Goal: Task Accomplishment & Management: Manage account settings

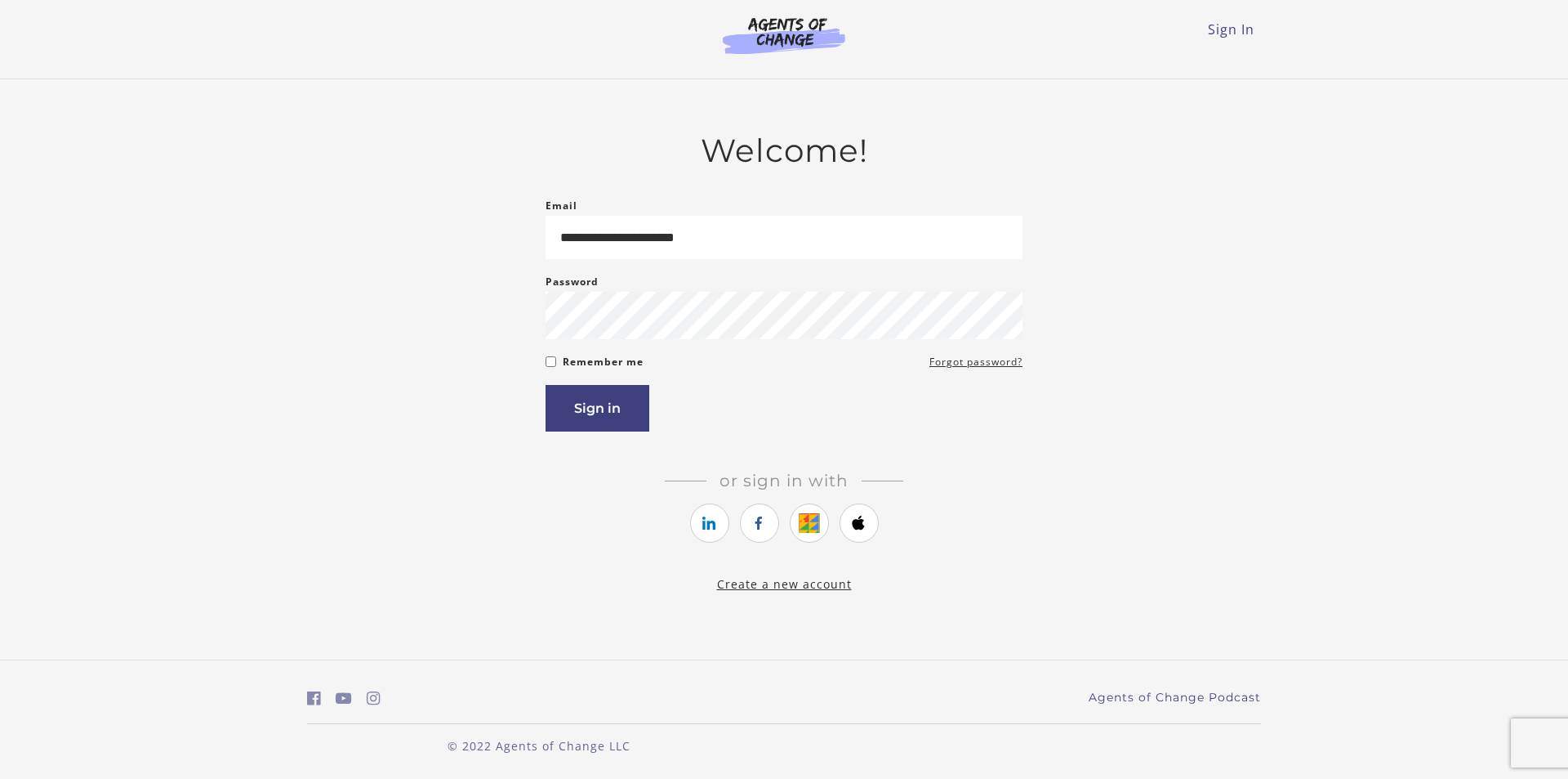
type input "**********"
click at [599, 403] on button "Sign in" at bounding box center [598, 408] width 104 height 47
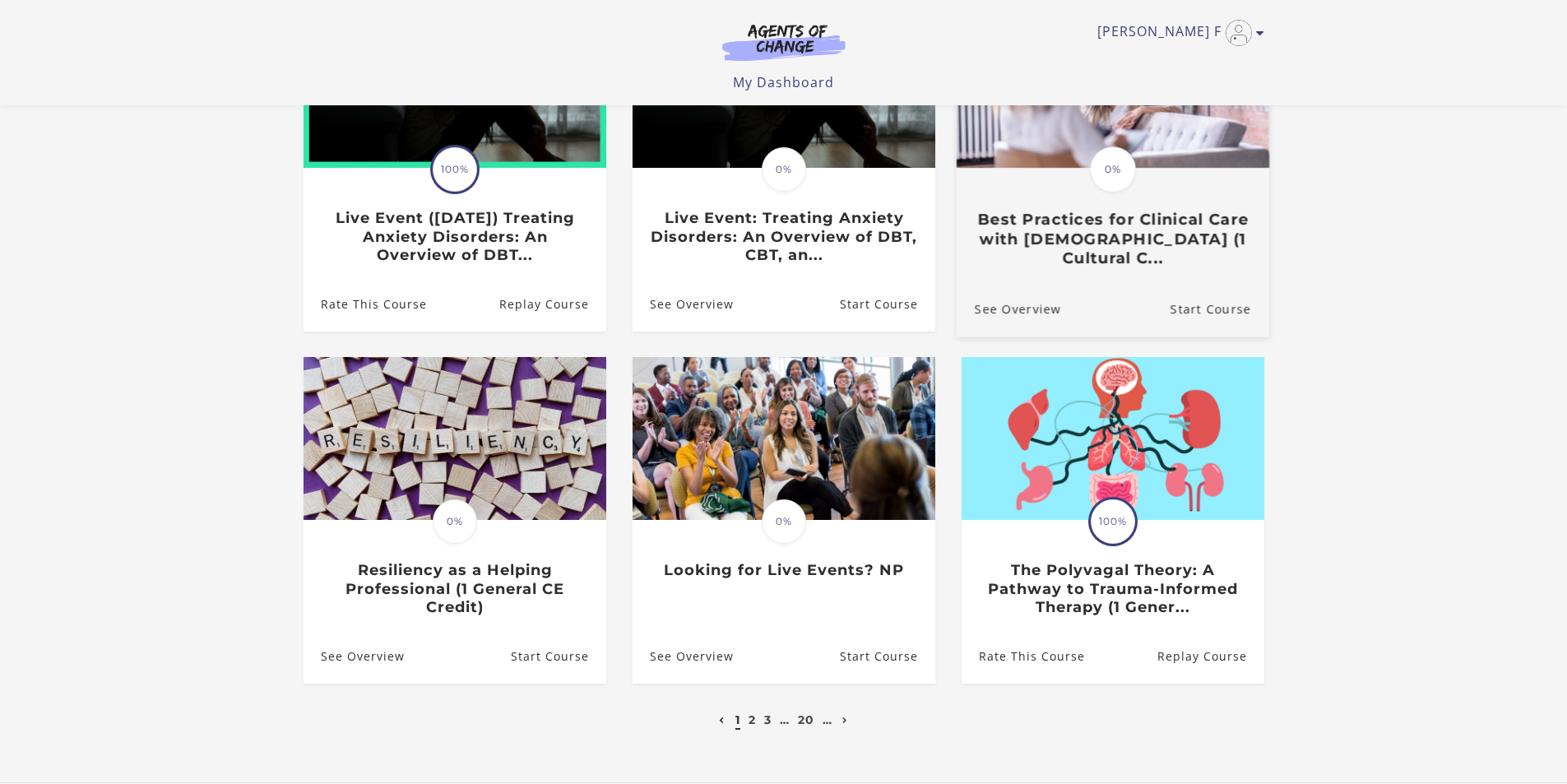
scroll to position [329, 0]
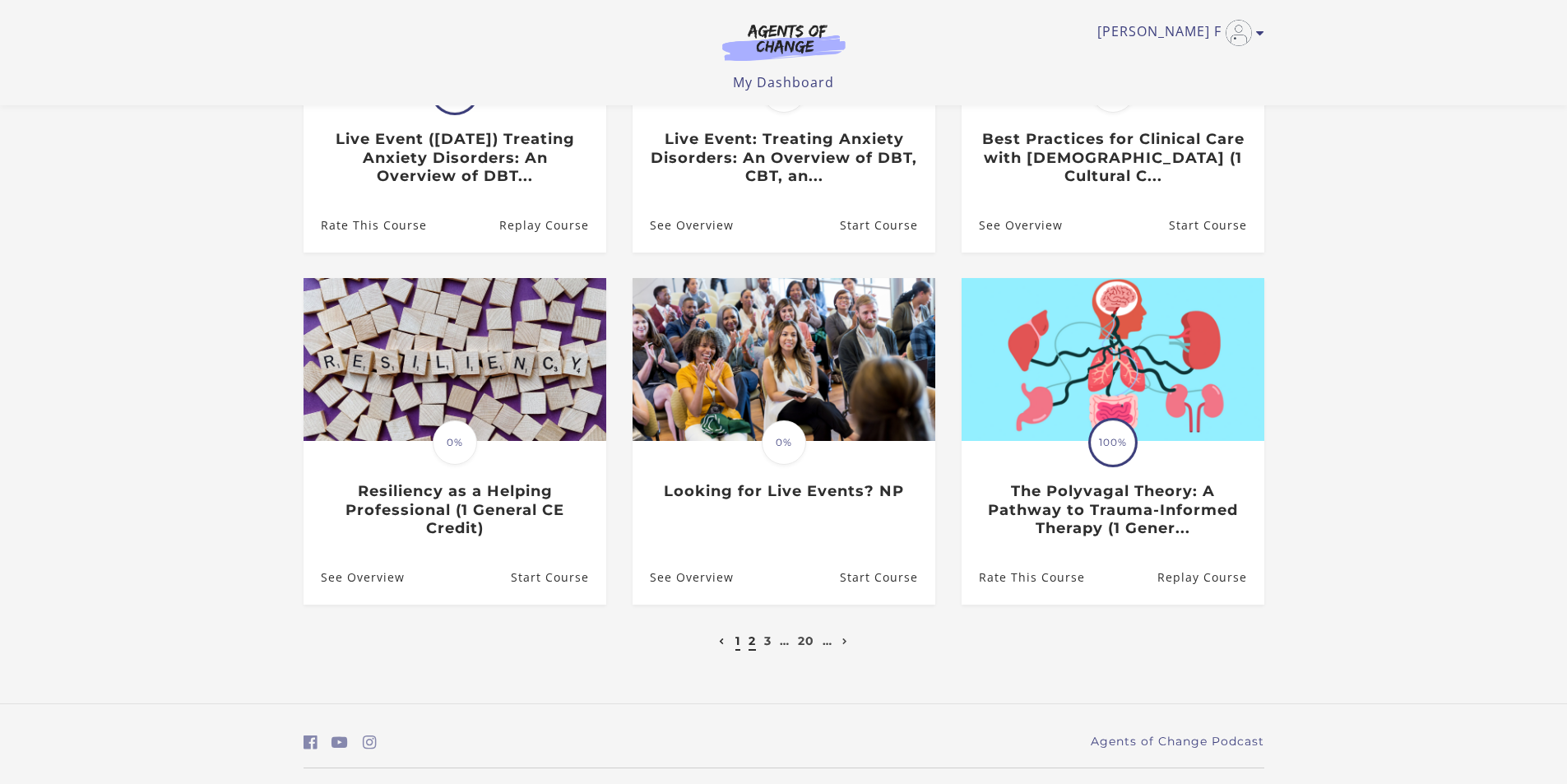
click at [752, 645] on link "2" at bounding box center [753, 641] width 7 height 15
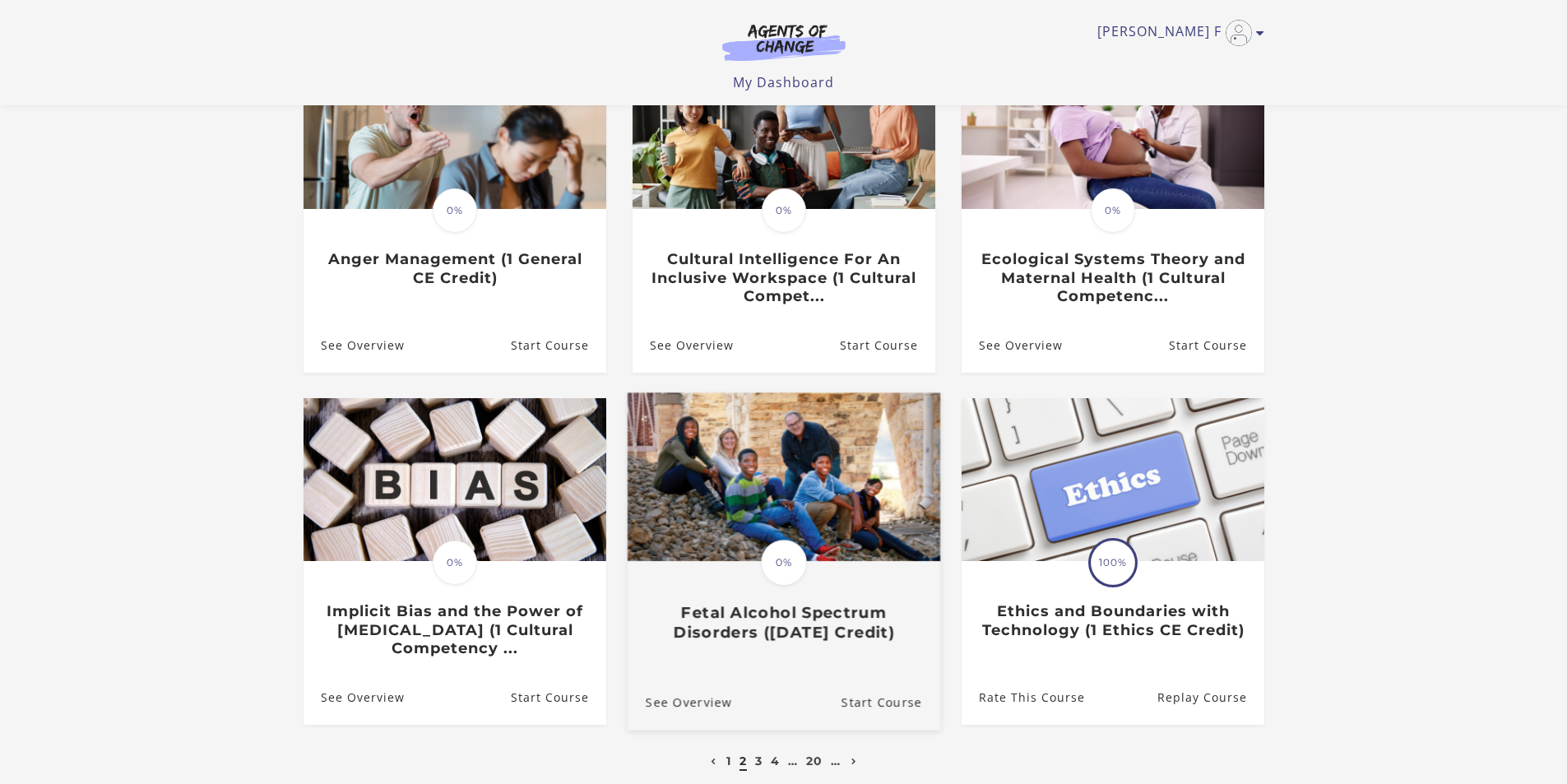
scroll to position [247, 0]
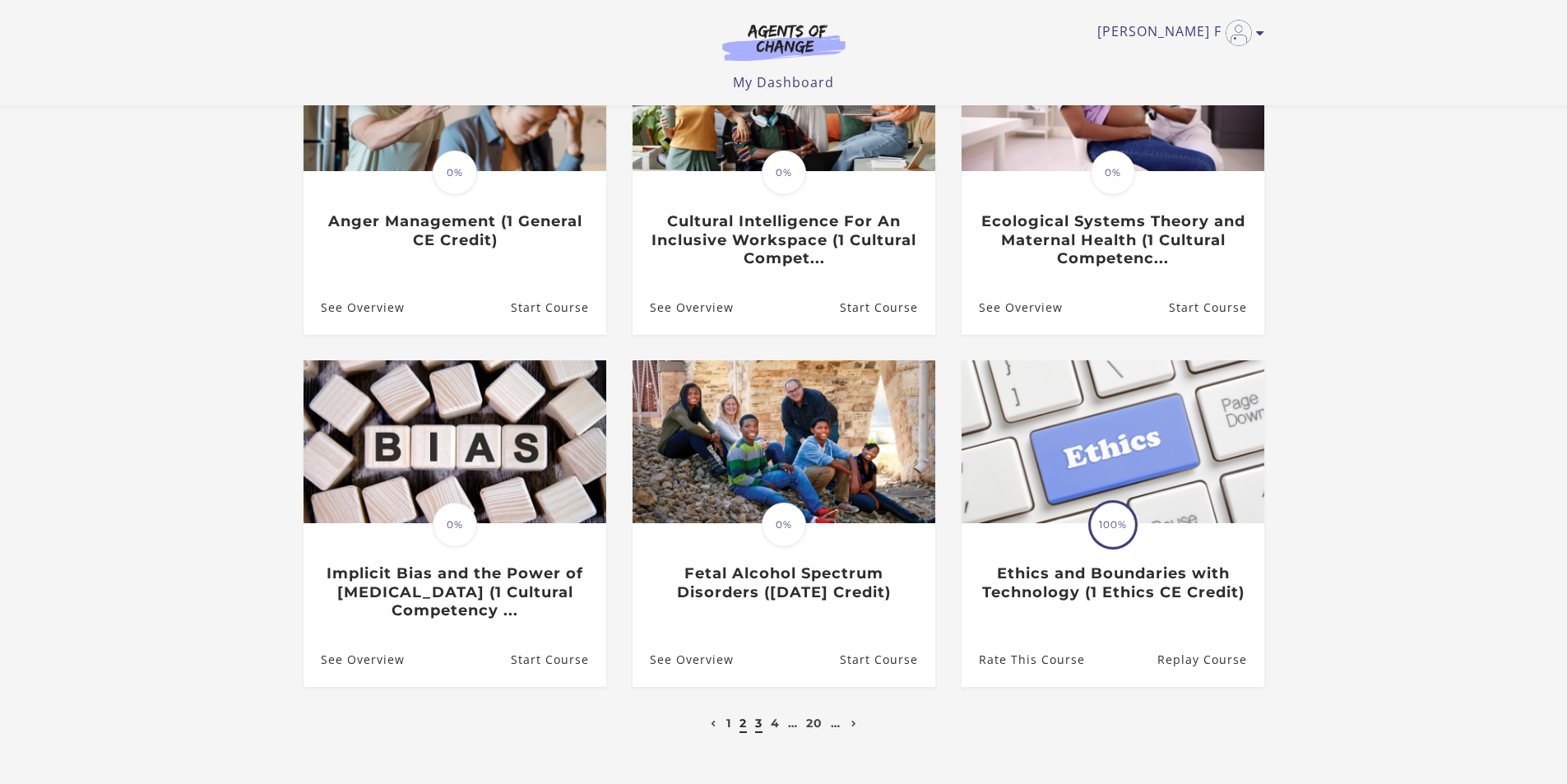
click at [757, 728] on link "3" at bounding box center [759, 723] width 7 height 15
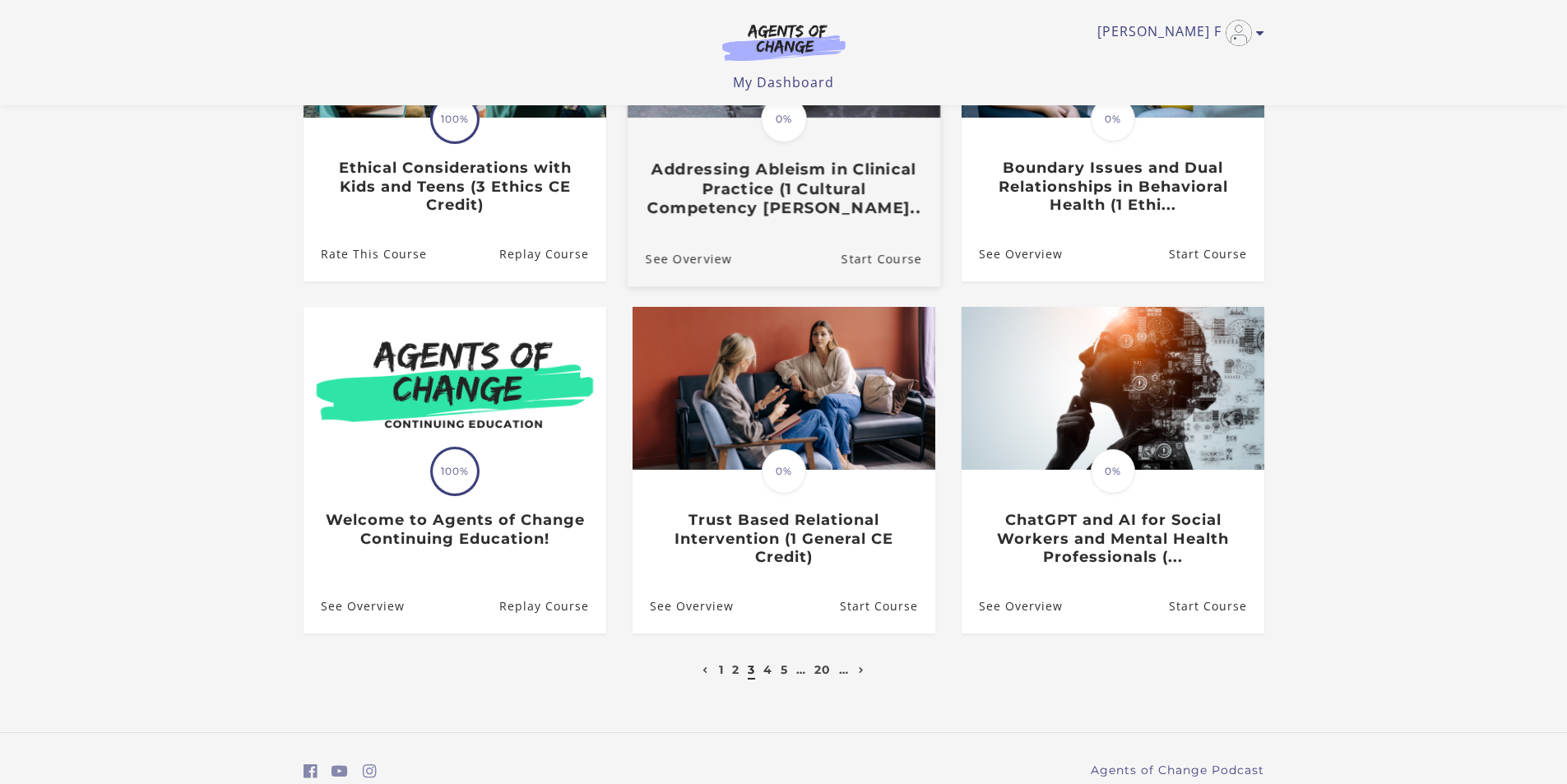
scroll to position [329, 0]
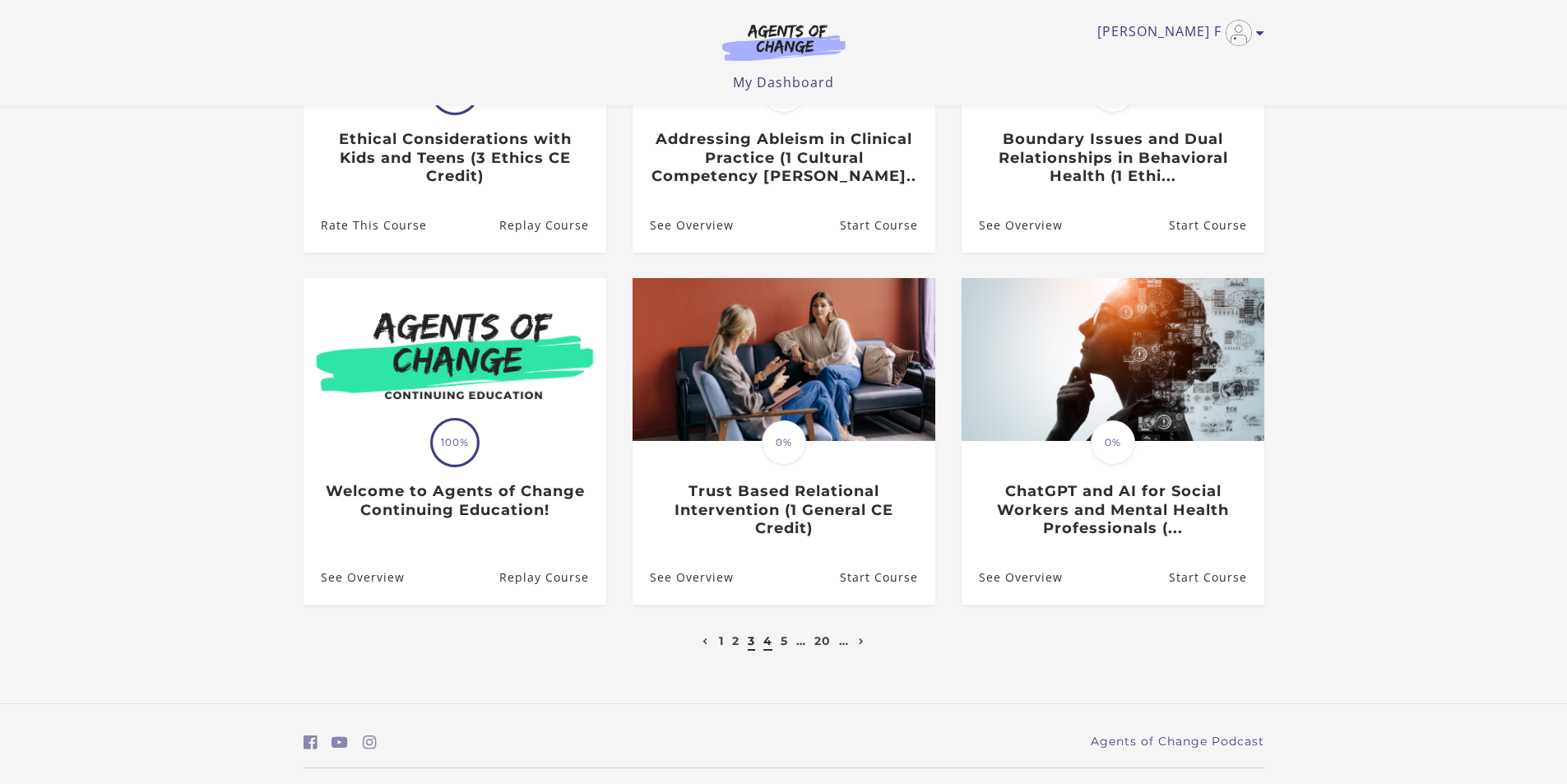
click at [771, 646] on link "4" at bounding box center [768, 641] width 9 height 15
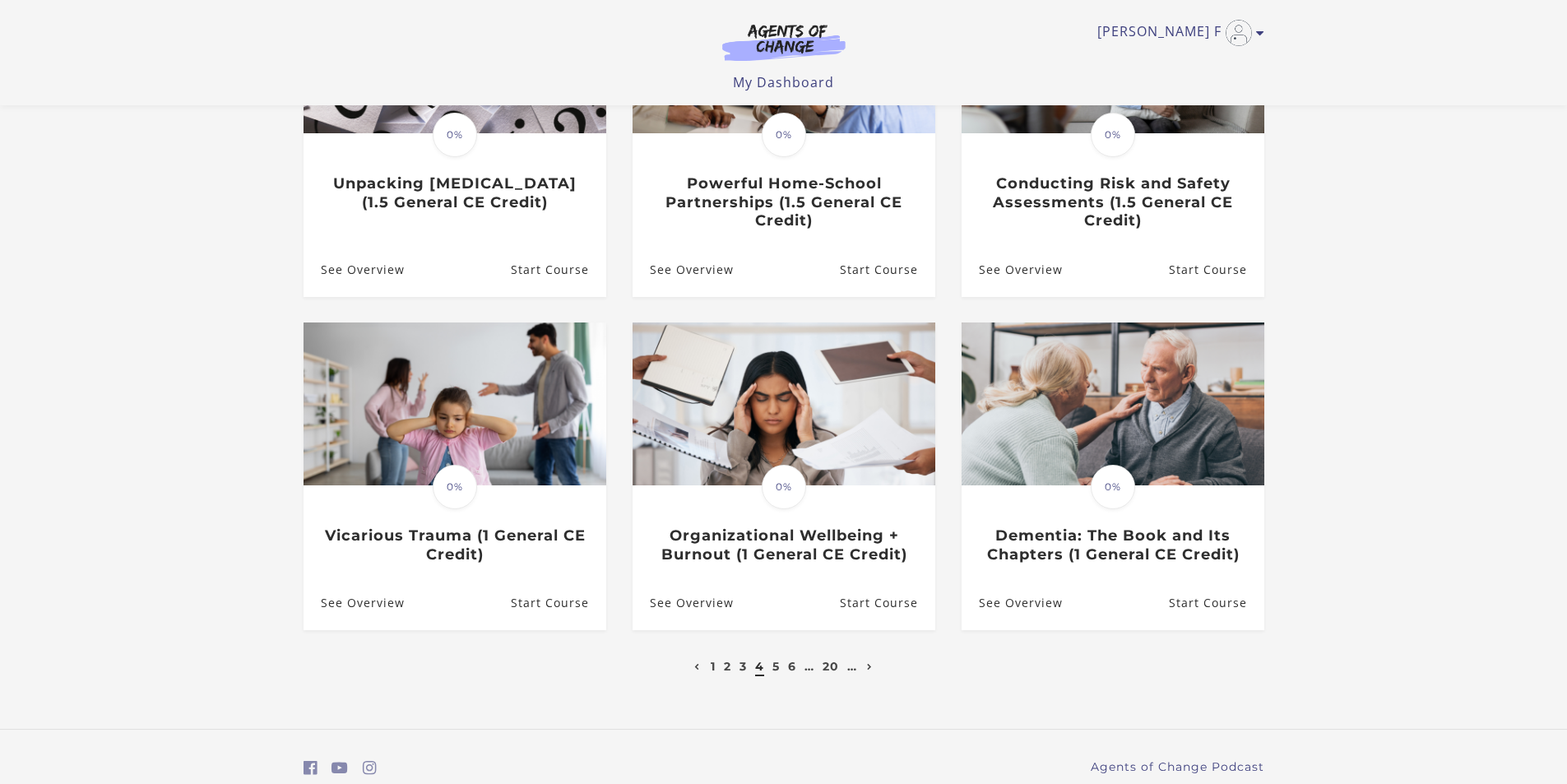
scroll to position [329, 0]
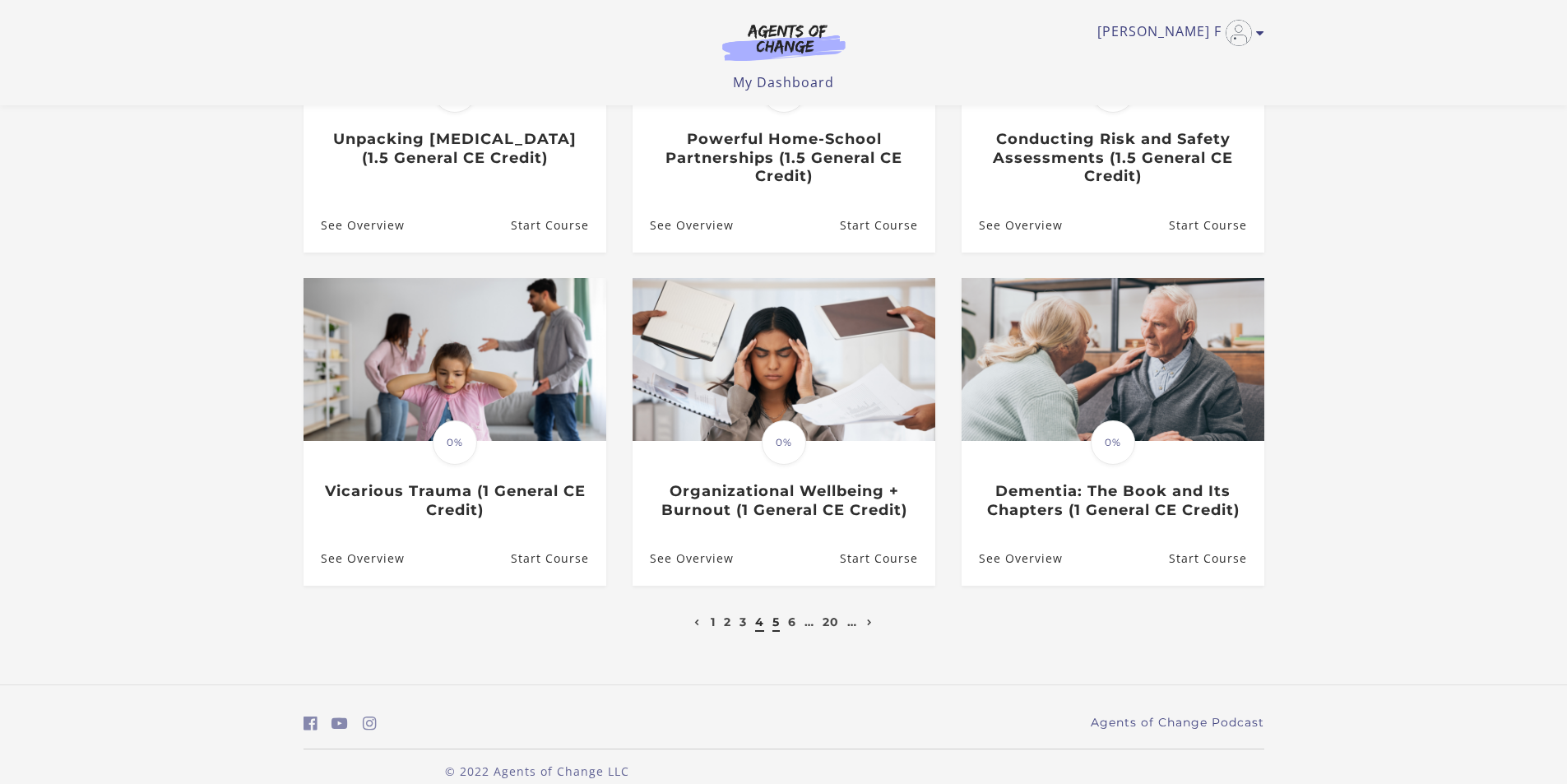
click at [778, 629] on link "5" at bounding box center [776, 621] width 7 height 15
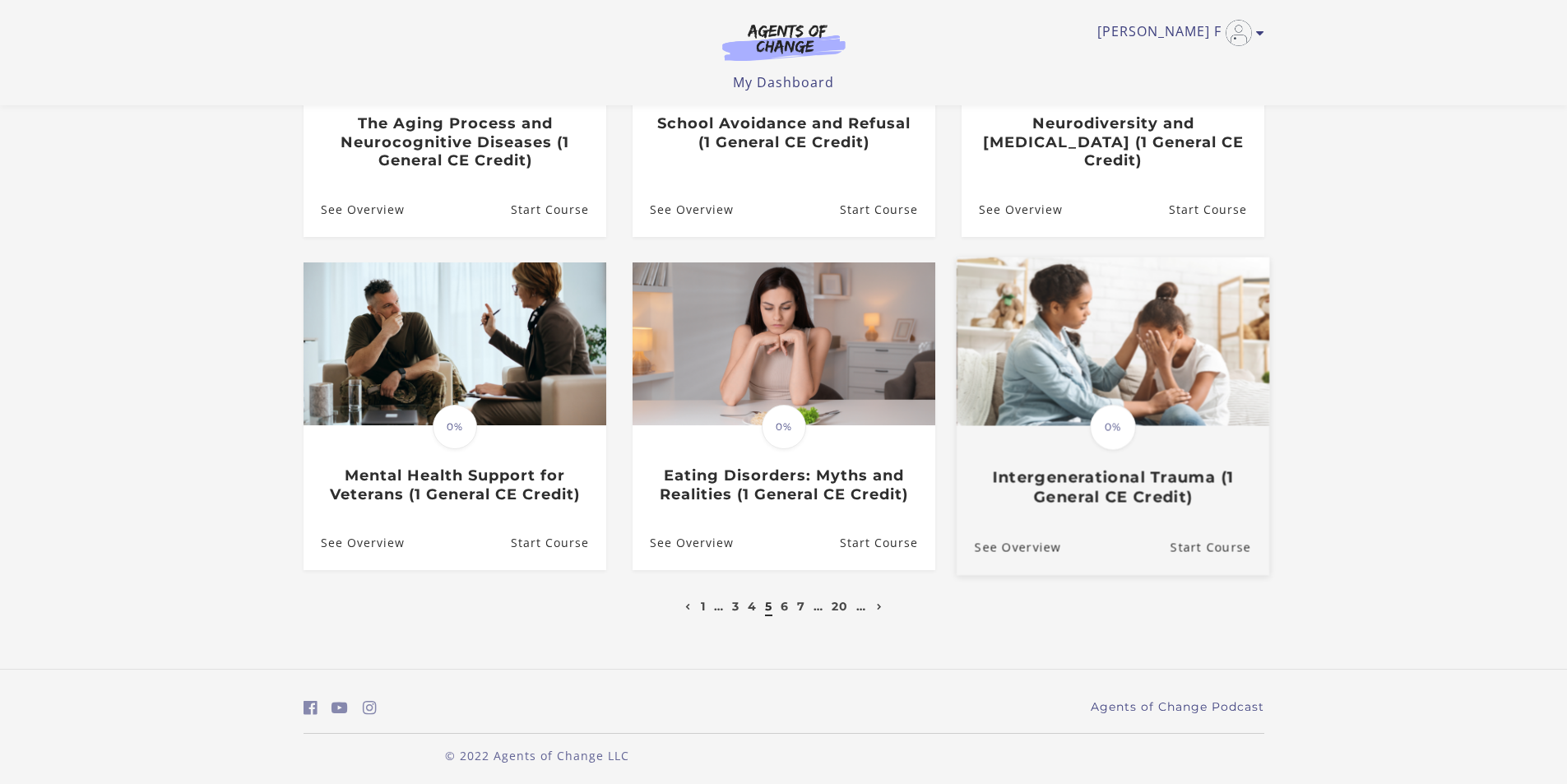
scroll to position [354, 0]
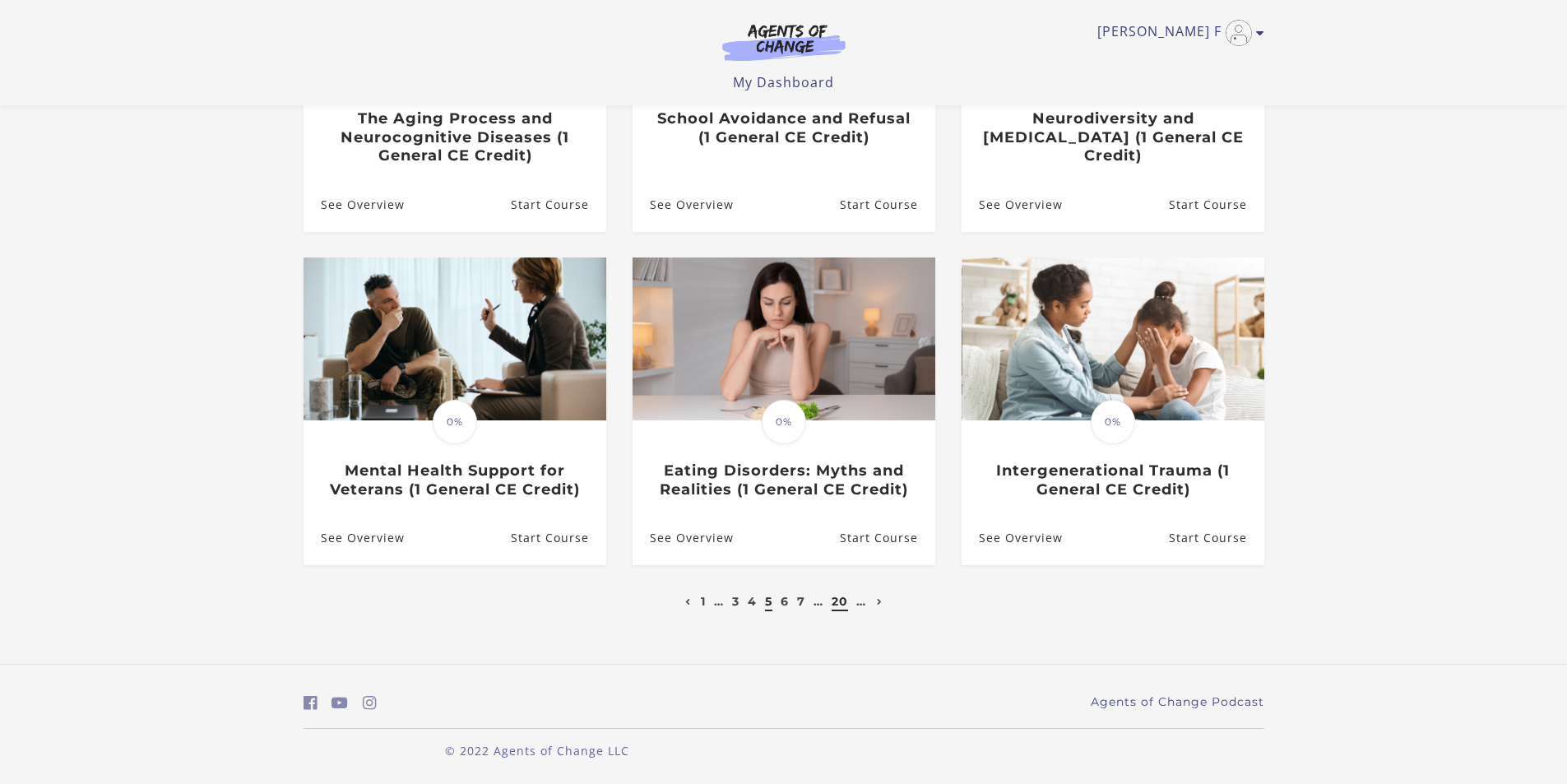
click at [836, 597] on link "20" at bounding box center [840, 601] width 17 height 15
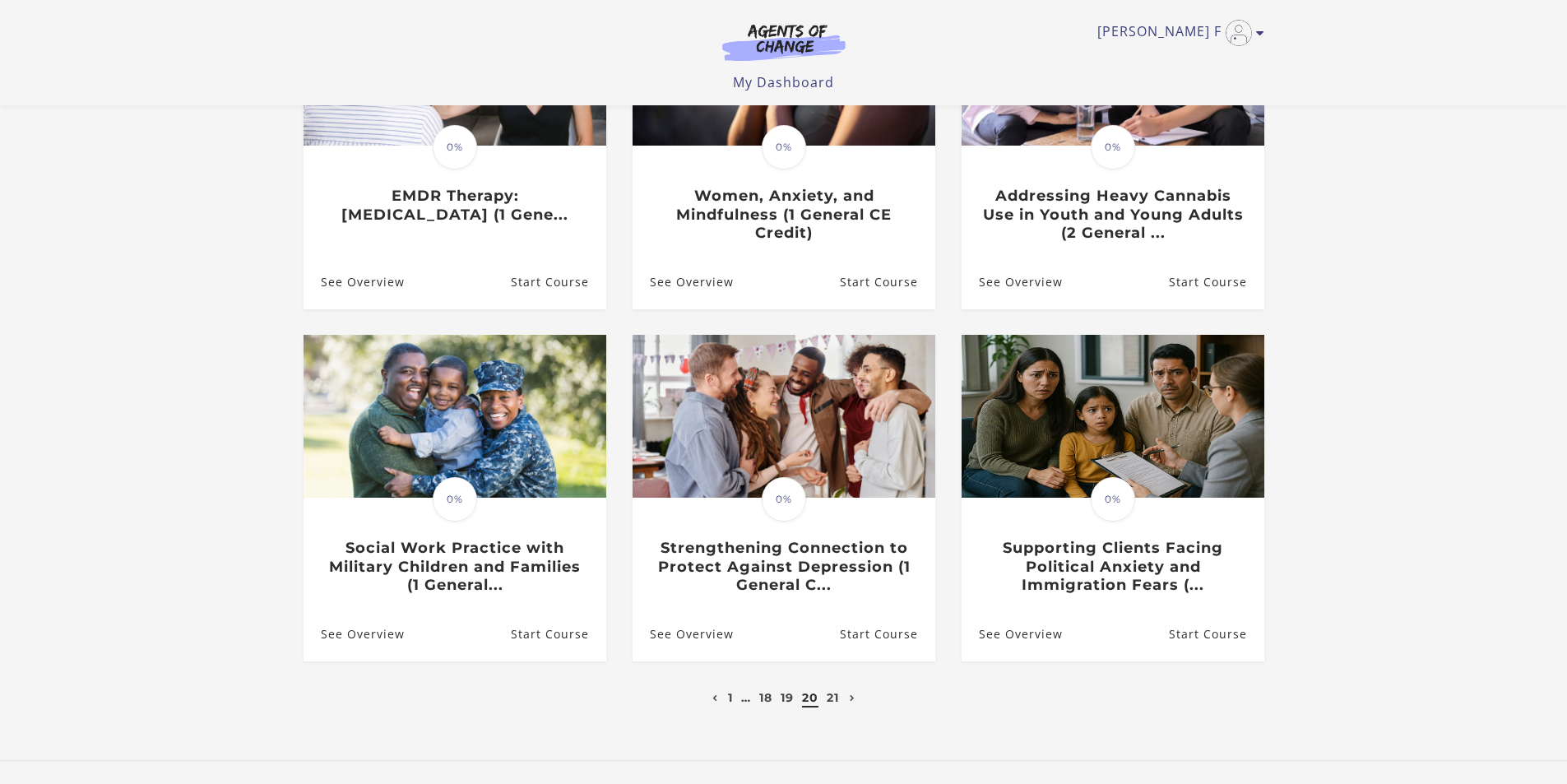
scroll to position [329, 0]
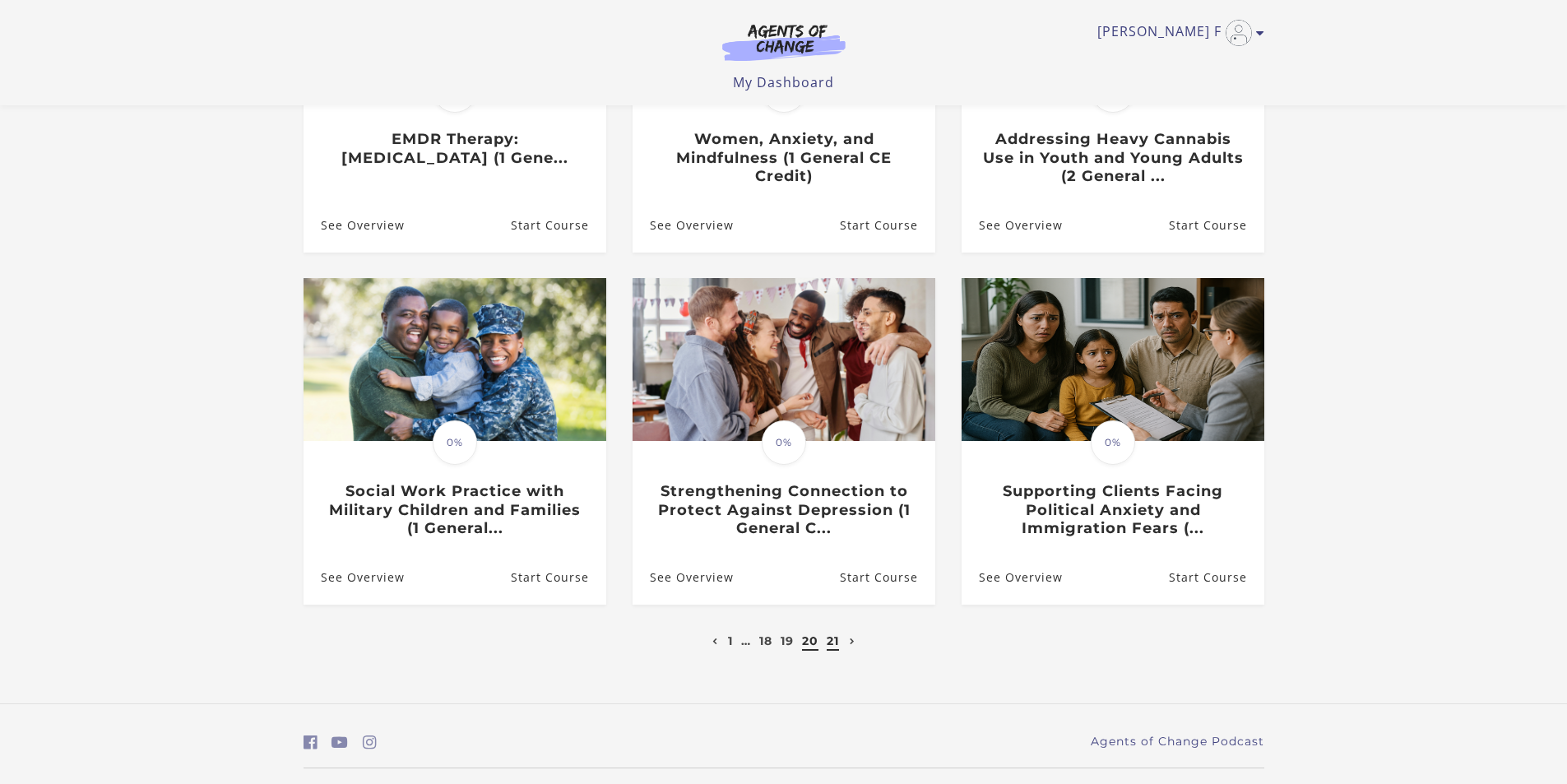
click at [837, 642] on link "21" at bounding box center [833, 641] width 12 height 15
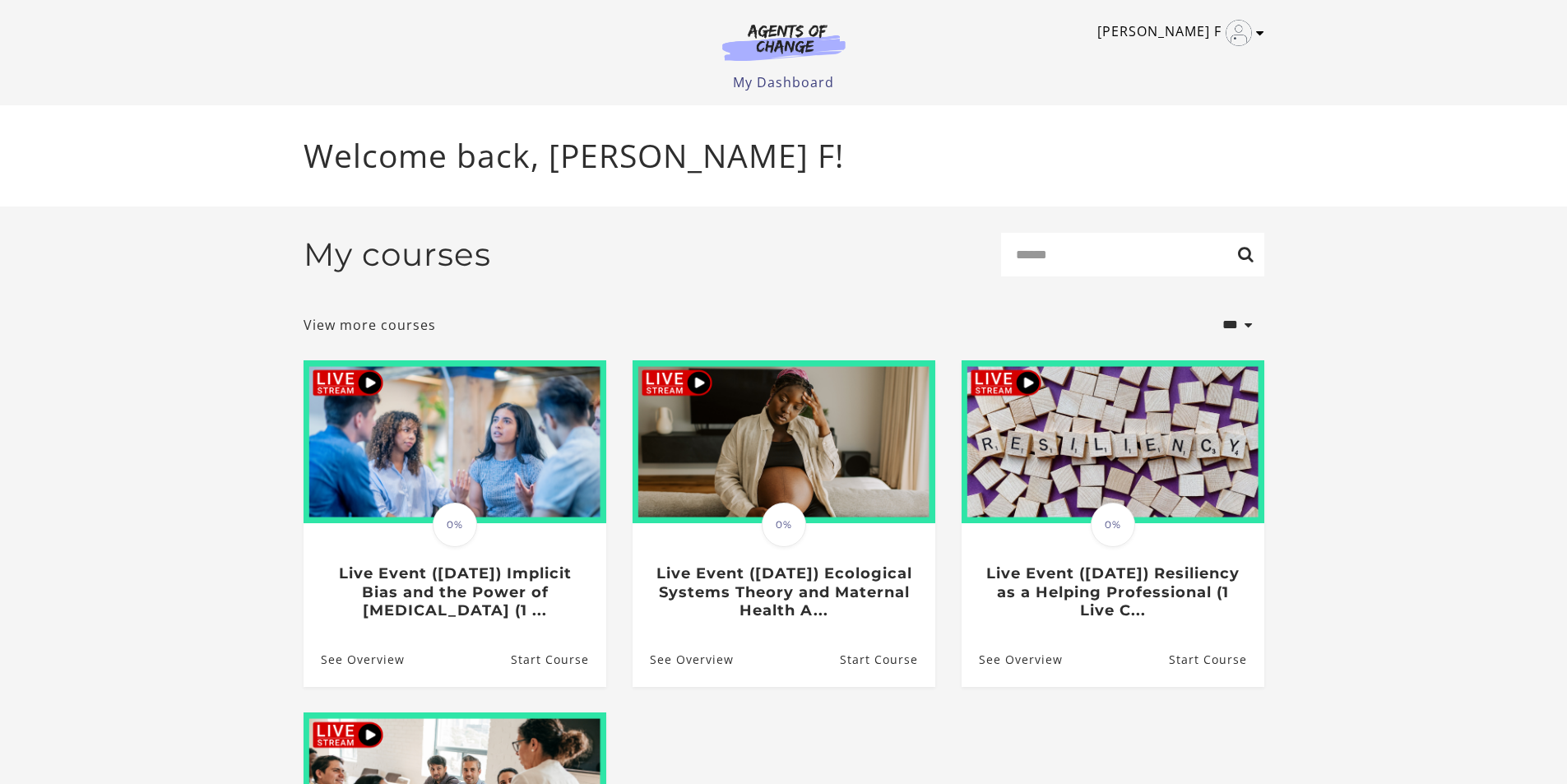
click at [1256, 33] on icon "Toggle menu" at bounding box center [1260, 33] width 8 height 13
click at [1205, 57] on link "My Account" at bounding box center [1197, 60] width 145 height 28
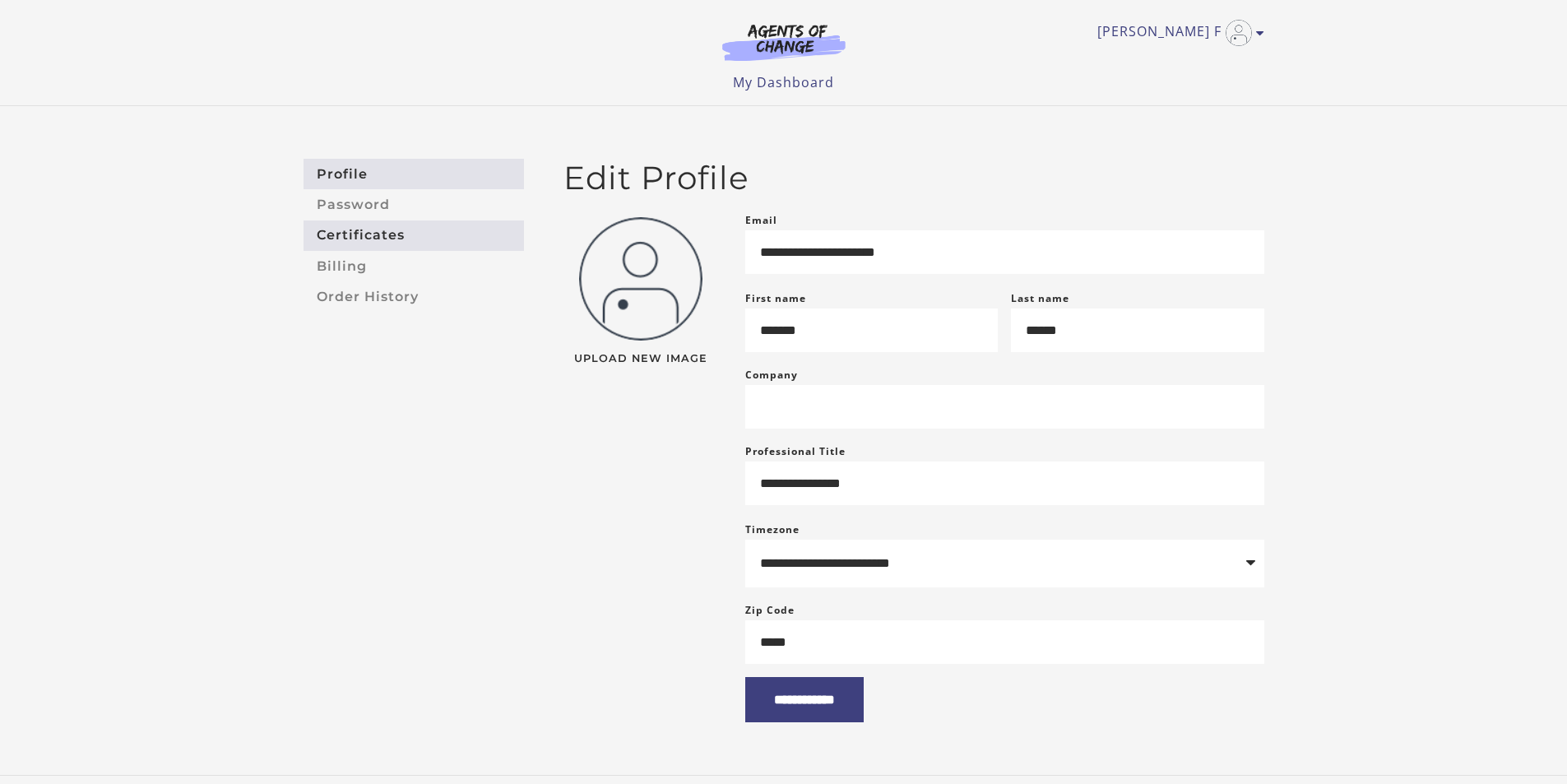
click at [353, 233] on link "Certificates" at bounding box center [413, 235] width 220 height 30
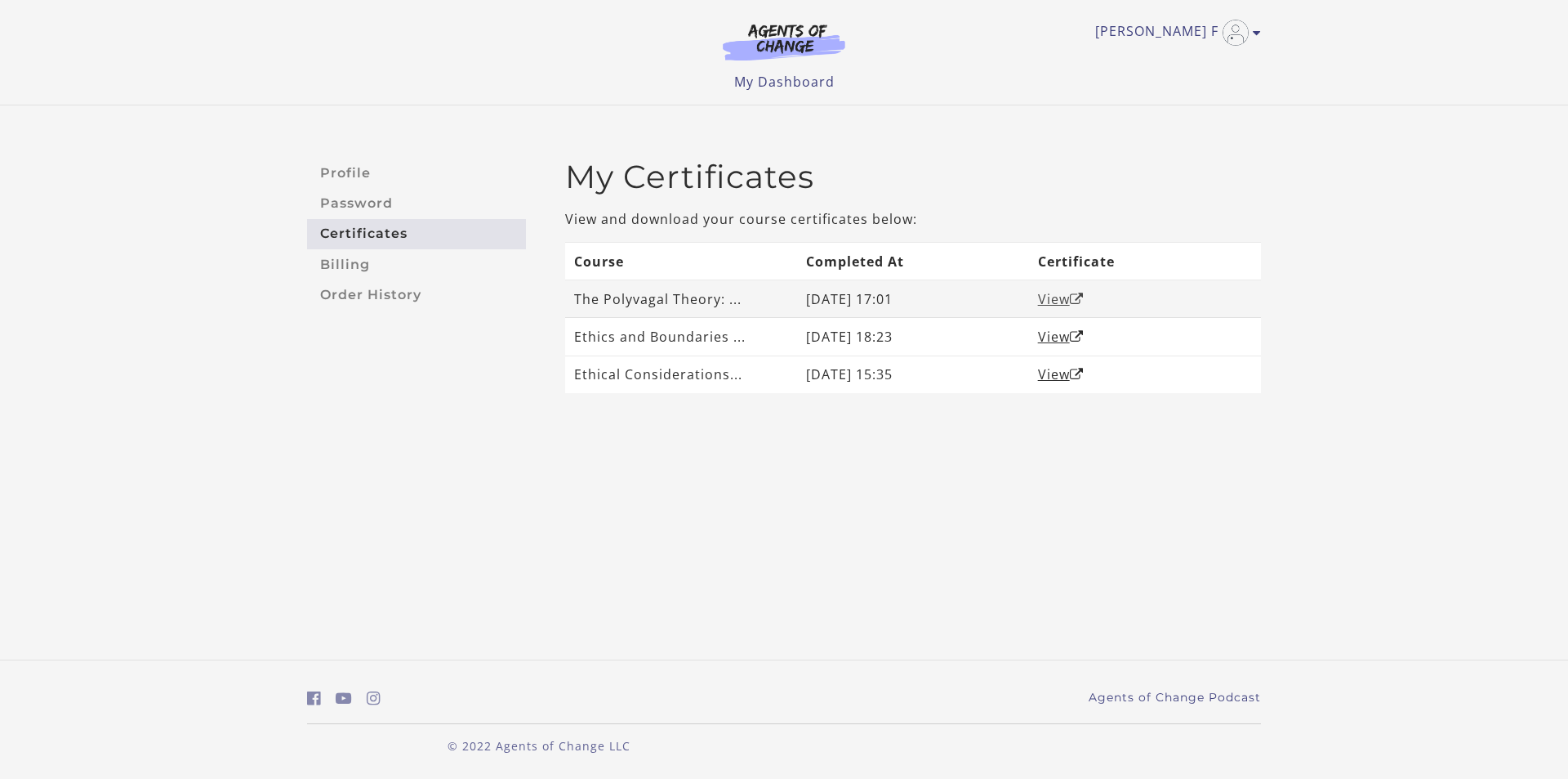
click at [1054, 302] on link "View" at bounding box center [1061, 299] width 46 height 18
